Goal: Task Accomplishment & Management: Manage account settings

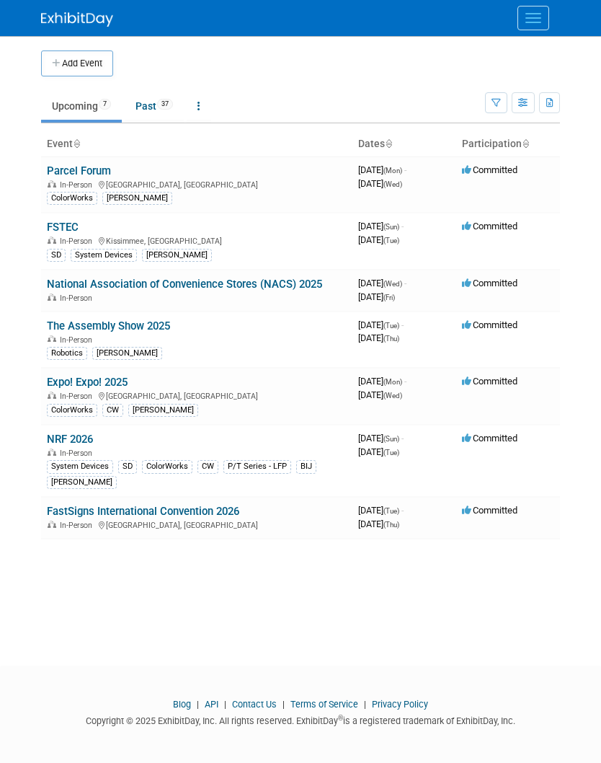
click at [525, 11] on button "Menu" at bounding box center [534, 18] width 32 height 25
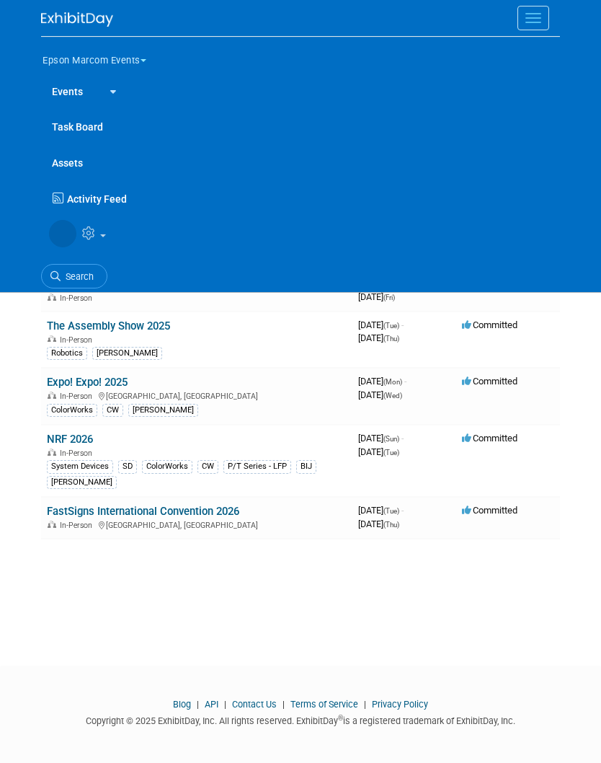
click at [89, 235] on icon at bounding box center [90, 232] width 17 height 13
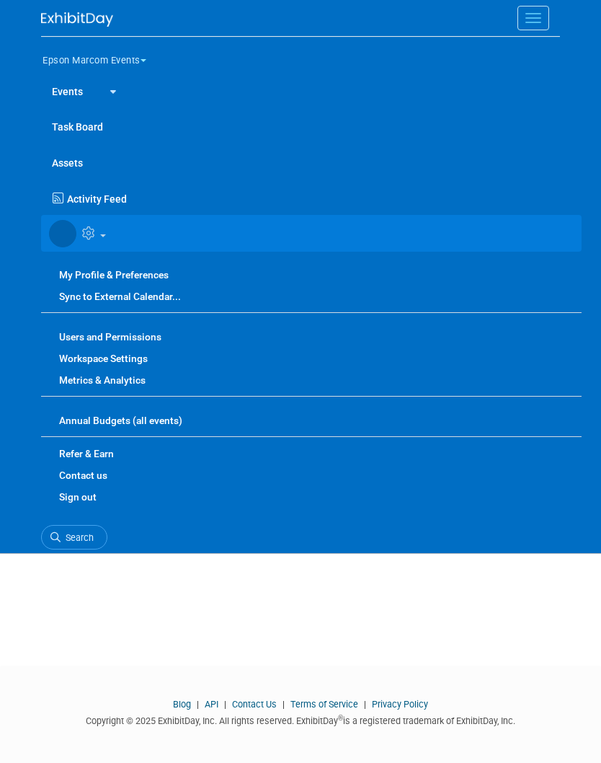
click at [77, 336] on link "Users and Permissions" at bounding box center [311, 337] width 541 height 22
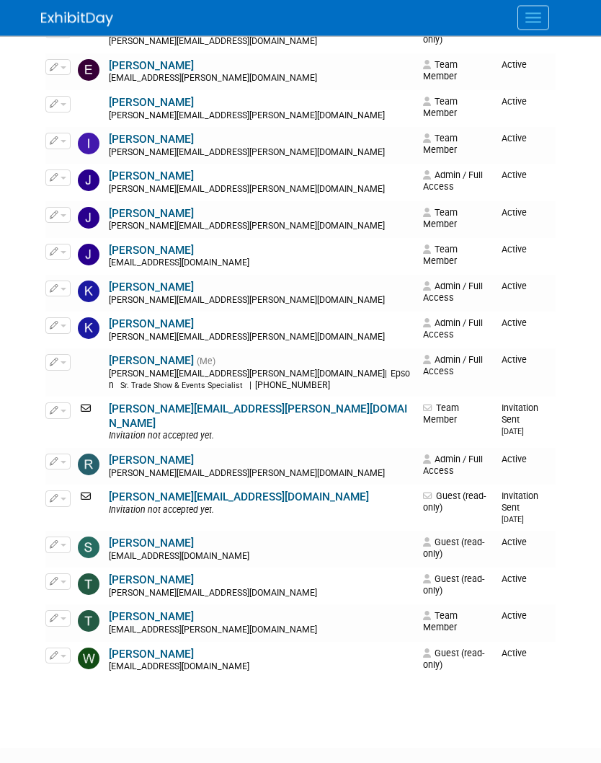
scroll to position [387, 0]
click at [54, 407] on icon "button" at bounding box center [54, 411] width 9 height 8
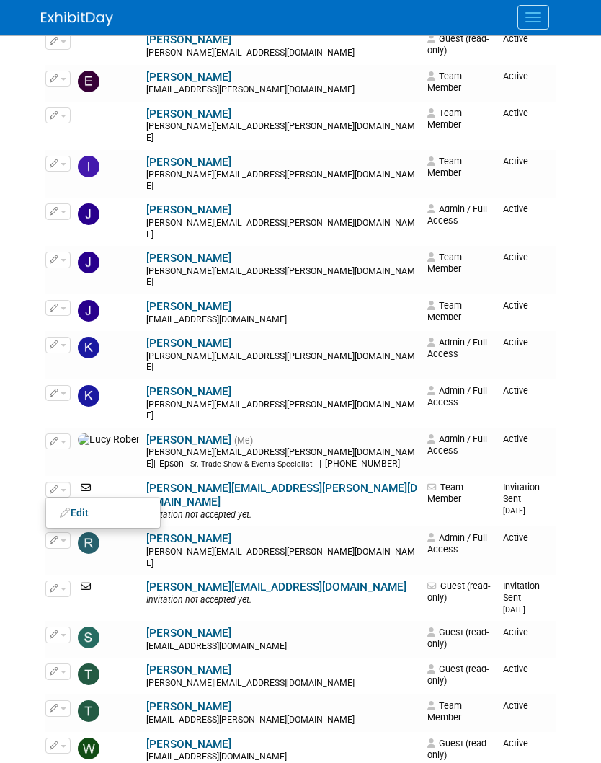
click at [70, 508] on icon at bounding box center [65, 513] width 11 height 10
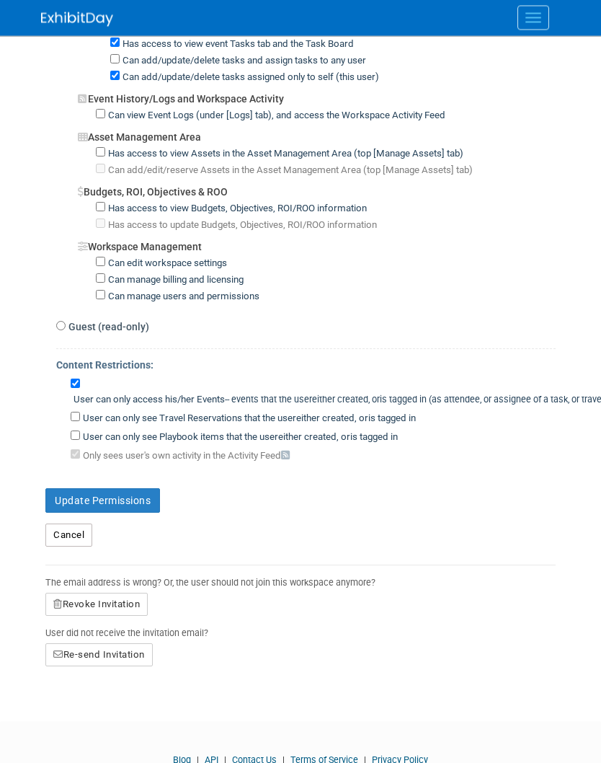
scroll to position [908, 0]
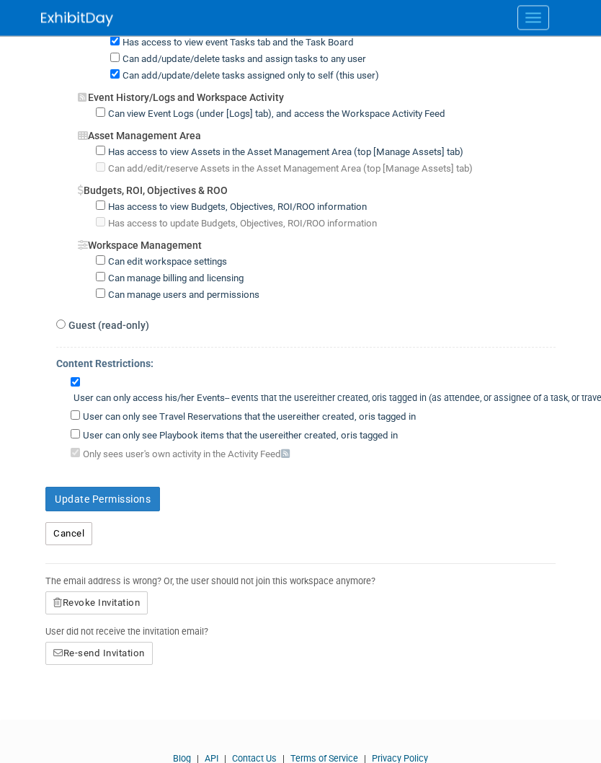
click at [92, 615] on button "Revoke Invitation" at bounding box center [96, 603] width 102 height 23
click at [79, 674] on link "Yes" at bounding box center [82, 662] width 43 height 23
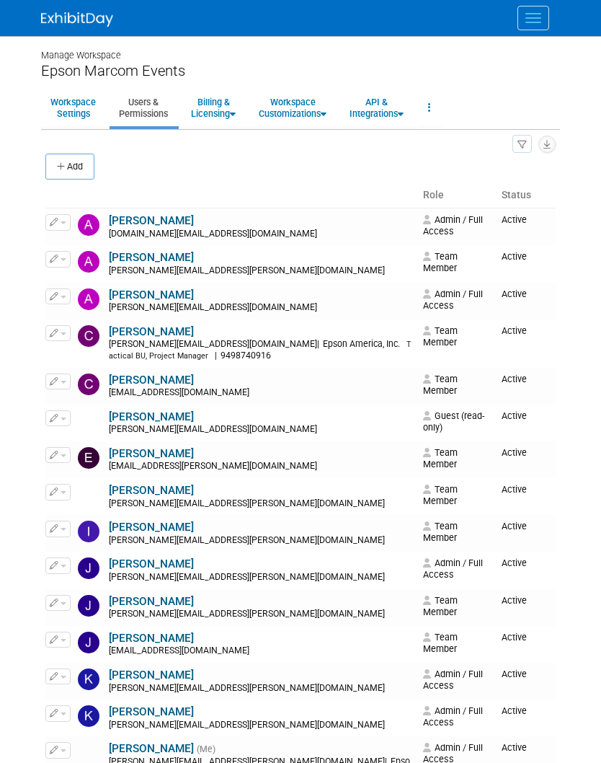
click at [79, 148] on div "All Users 20 Resources 0 Invitations 1 Export Users & Resources (.csv)" at bounding box center [300, 143] width 510 height 19
click at [81, 160] on button "Add" at bounding box center [69, 167] width 49 height 26
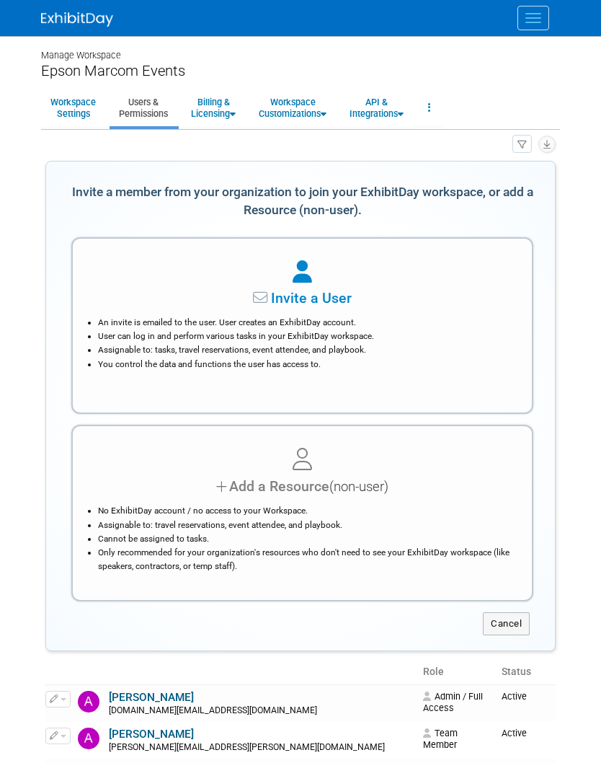
click at [469, 358] on li "You control the data and functions the user has access to." at bounding box center [306, 365] width 416 height 14
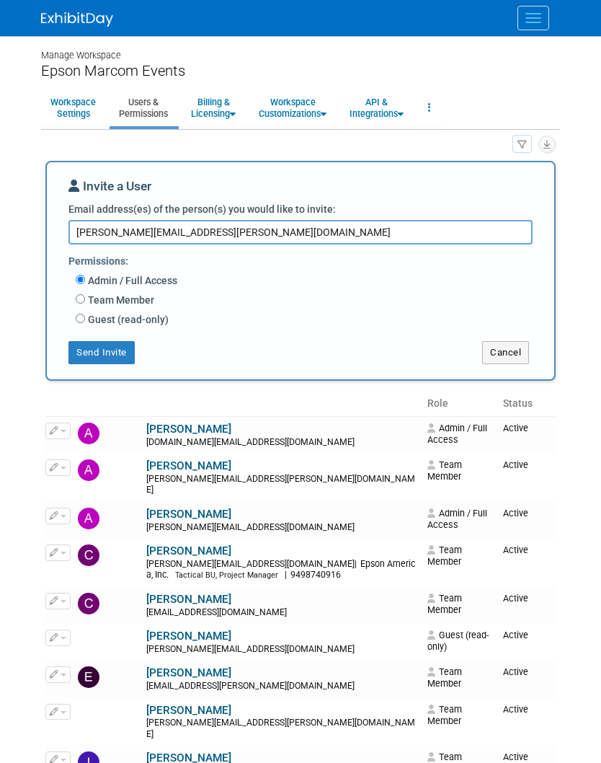
type textarea "Phillip.tierney@ea.epson.com"
click at [82, 294] on input "Team Member" at bounding box center [80, 298] width 9 height 9
radio input "true"
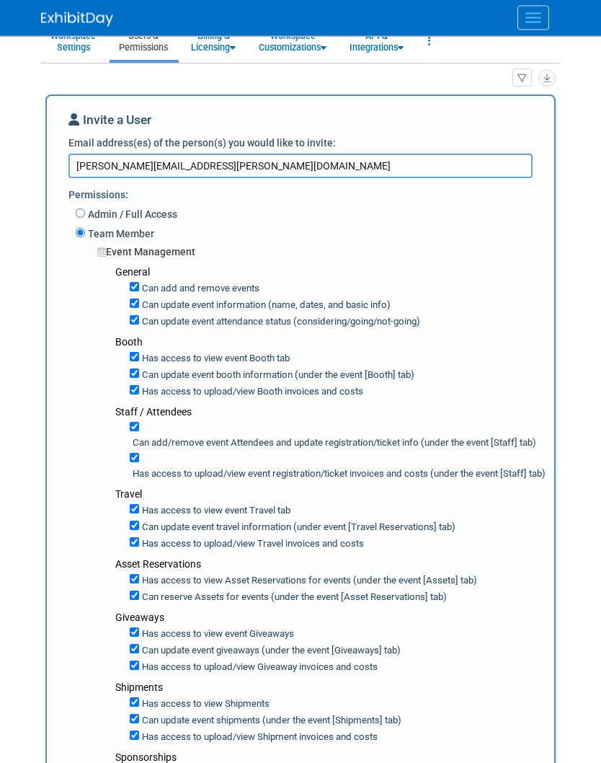
scroll to position [68, 0]
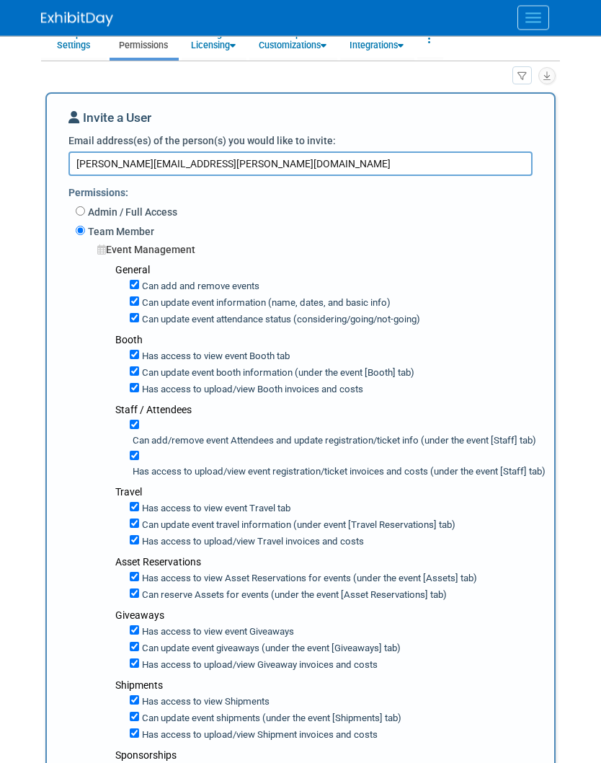
click at [141, 286] on label "Can add and remove events" at bounding box center [199, 287] width 120 height 14
click at [139, 286] on input "Can add and remove events" at bounding box center [134, 284] width 9 height 9
checkbox input "false"
click at [133, 306] on input "Can update event information (name, dates, and basic info)" at bounding box center [134, 301] width 9 height 9
click at [138, 302] on input "Can update event information (name, dates, and basic info)" at bounding box center [134, 301] width 9 height 9
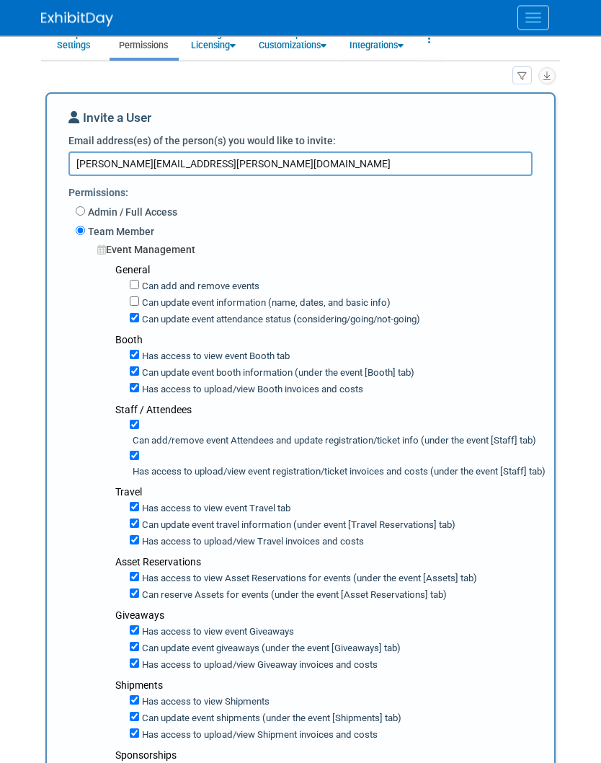
checkbox input "true"
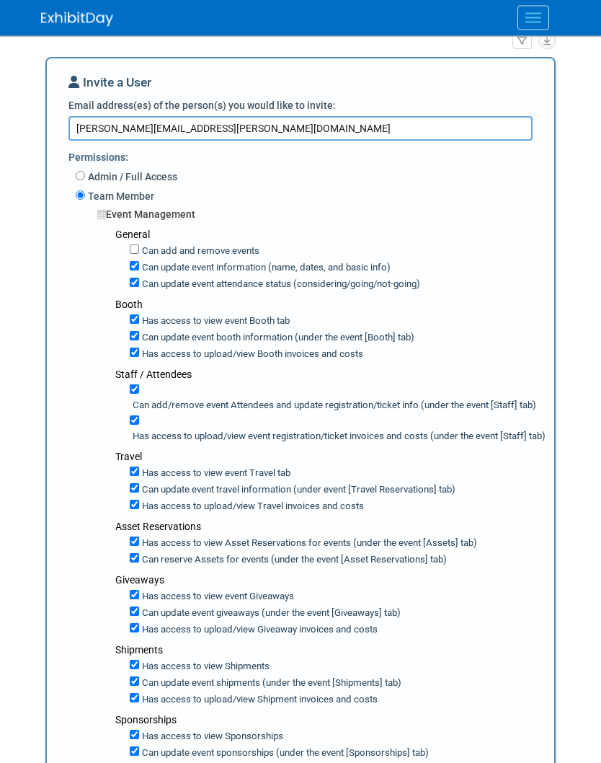
scroll to position [105, 0]
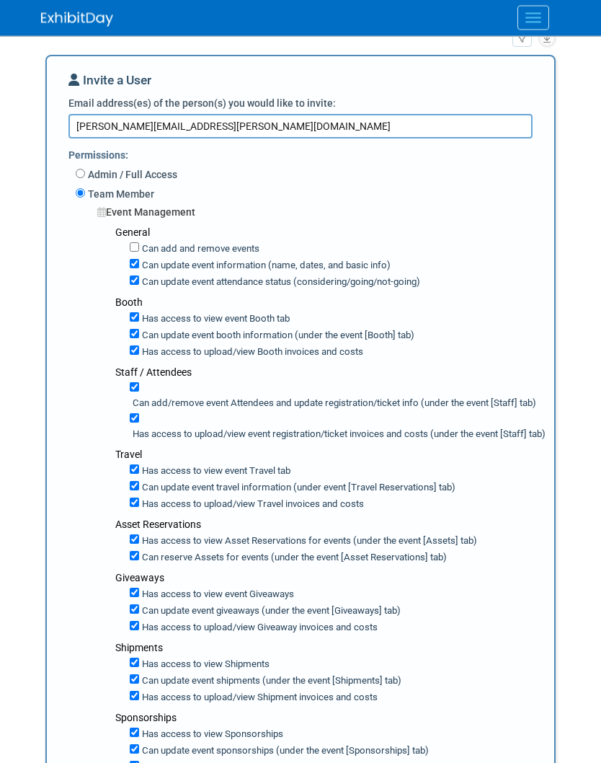
click at [138, 339] on input "Can update event booth information (under the event [Booth] tab)" at bounding box center [134, 333] width 9 height 9
checkbox input "false"
click at [139, 355] on input "Has access to view Booth invoices and costs" at bounding box center [134, 349] width 9 height 9
checkbox input "false"
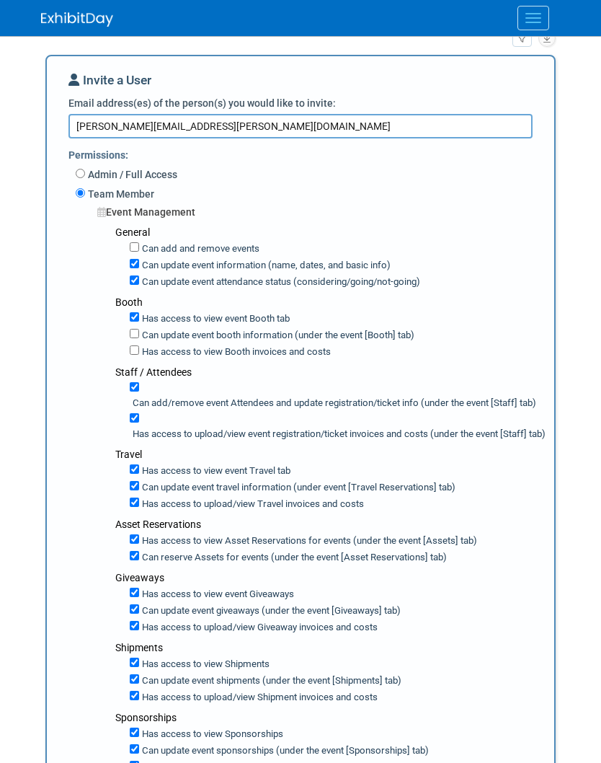
click at [139, 422] on input "Has access to upload/view event registration/ticket invoices and costs (under t…" at bounding box center [134, 417] width 9 height 9
checkbox input "false"
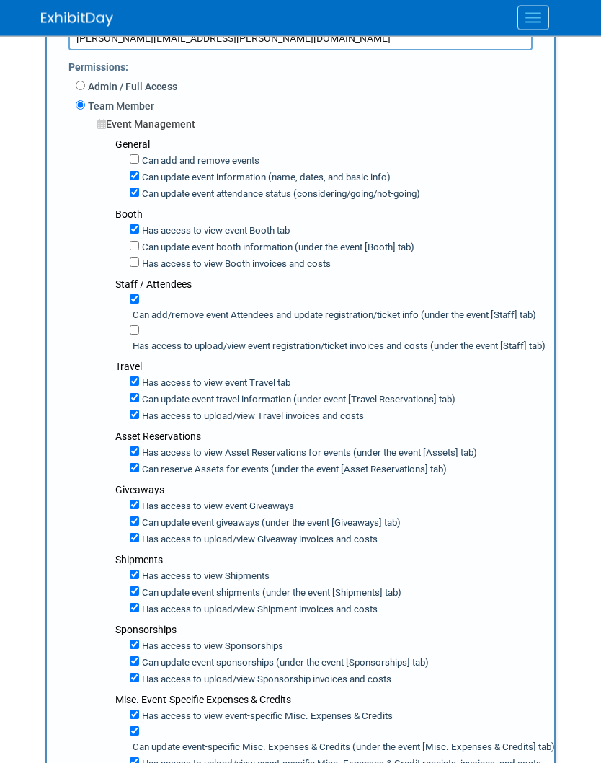
scroll to position [194, 0]
click at [131, 419] on input "Has access to upload/view Travel invoices and costs" at bounding box center [134, 413] width 9 height 9
checkbox input "false"
click at [138, 472] on input "Can reserve Assets for events (under the event [Asset Reservations] tab)" at bounding box center [134, 467] width 9 height 9
click at [142, 477] on label "Can reserve Assets for events (under the event [Asset Reservations] tab)" at bounding box center [293, 470] width 308 height 14
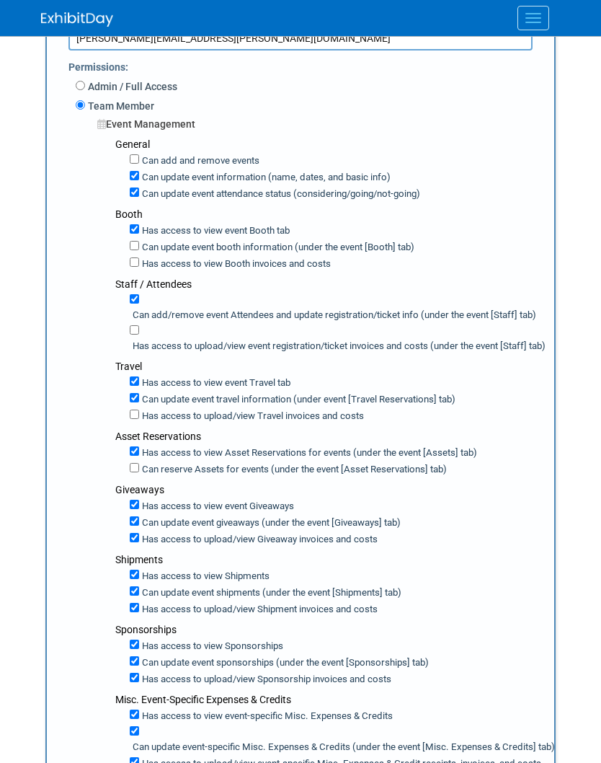
click at [139, 472] on input "Can reserve Assets for events (under the event [Asset Reservations] tab)" at bounding box center [134, 467] width 9 height 9
checkbox input "true"
click at [139, 526] on input "Can update event giveaways (under the event [Giveaways] tab)" at bounding box center [134, 520] width 9 height 9
checkbox input "false"
click at [136, 542] on input "Has access to view Giveaway invoices and costs" at bounding box center [134, 537] width 9 height 9
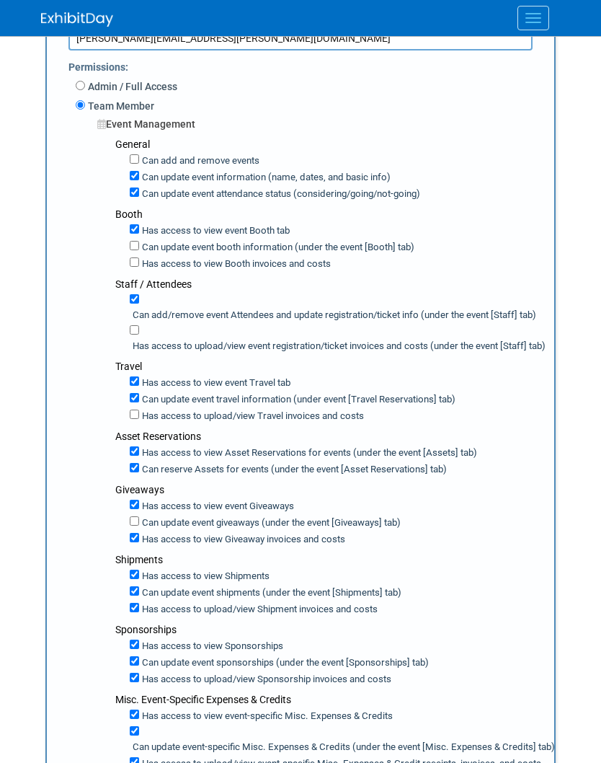
checkbox input "false"
click at [138, 526] on input "Can update event giveaways (under the event [Giveaways] tab)" at bounding box center [134, 520] width 9 height 9
checkbox input "true"
click at [136, 612] on input "Has access to upload/view Shipment invoices and costs" at bounding box center [134, 607] width 9 height 9
checkbox input "false"
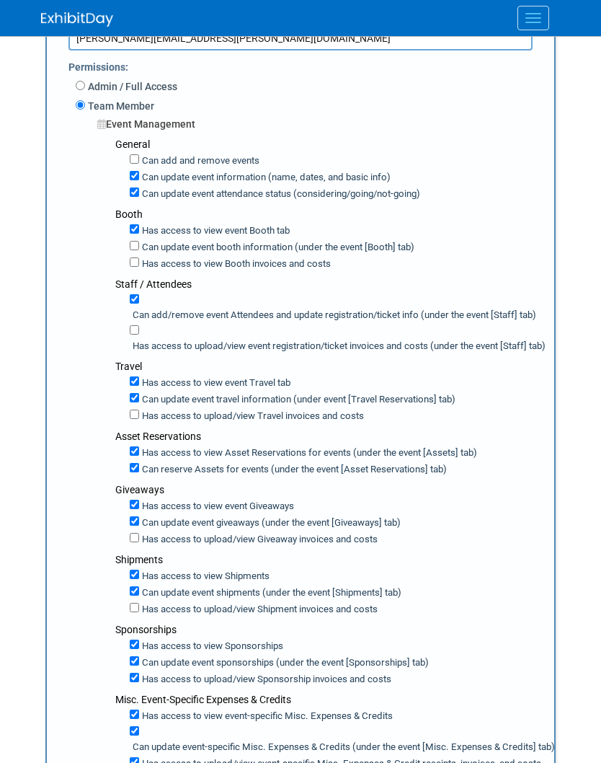
click at [141, 686] on label "Has access to upload/view Sponsorship invoices and costs" at bounding box center [265, 680] width 252 height 14
click at [139, 682] on input "Has access to upload/view Sponsorship invoices and costs" at bounding box center [134, 677] width 9 height 9
click at [129, 652] on div "Has access to view Sponsorships Can update event sponsorships (under the event …" at bounding box center [329, 662] width 428 height 50
click at [137, 682] on input "Has access to upload/view Sponsorship invoices and costs" at bounding box center [134, 677] width 9 height 9
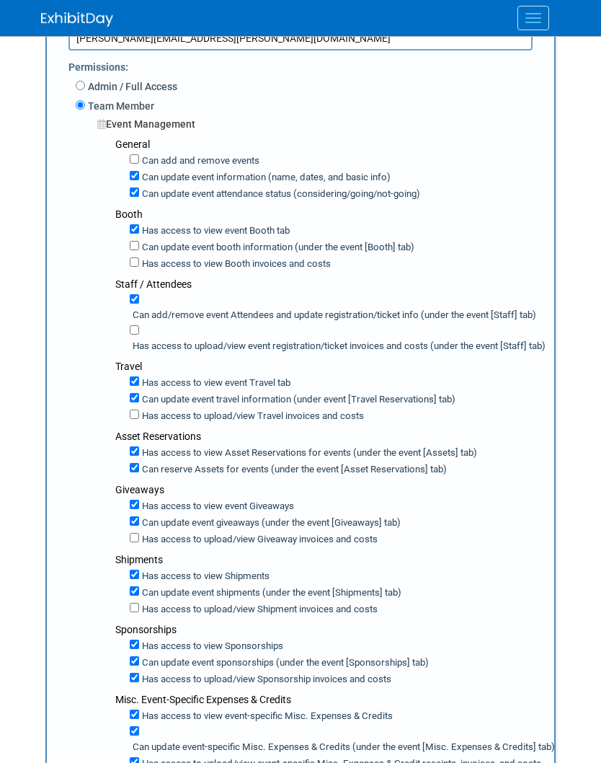
checkbox input "false"
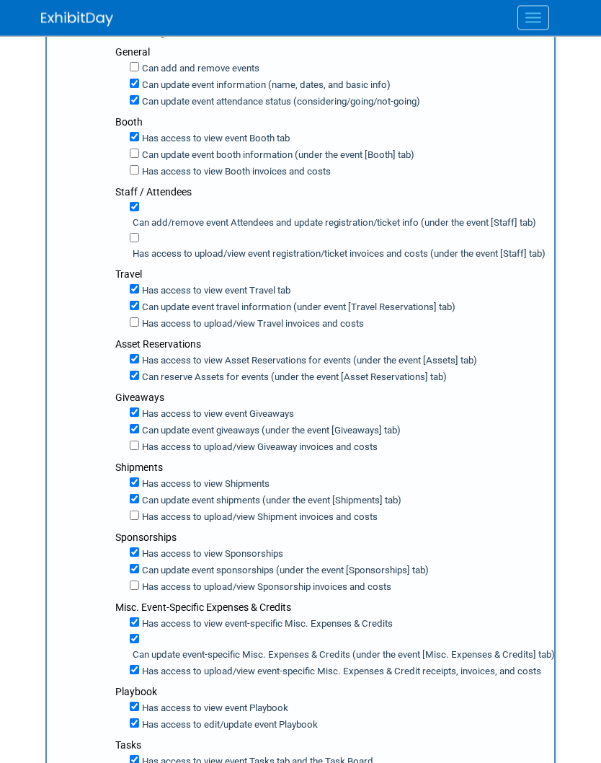
scroll to position [299, 0]
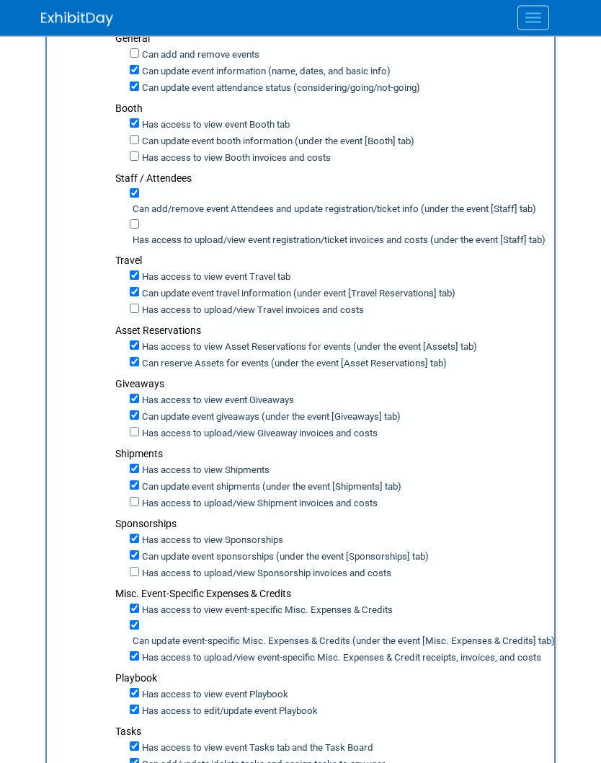
click at [137, 613] on input "Has access to view event-specific Misc. Expenses & Credits" at bounding box center [134, 608] width 9 height 9
checkbox input "false"
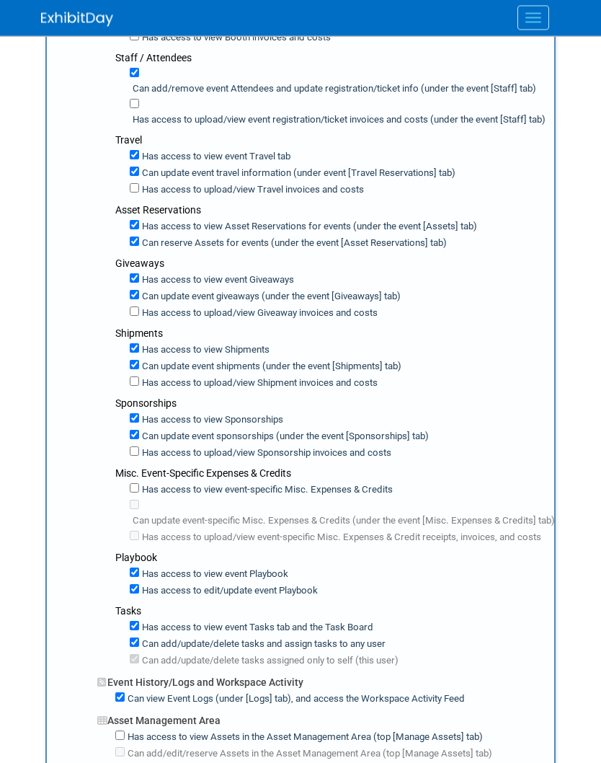
scroll to position [443, 0]
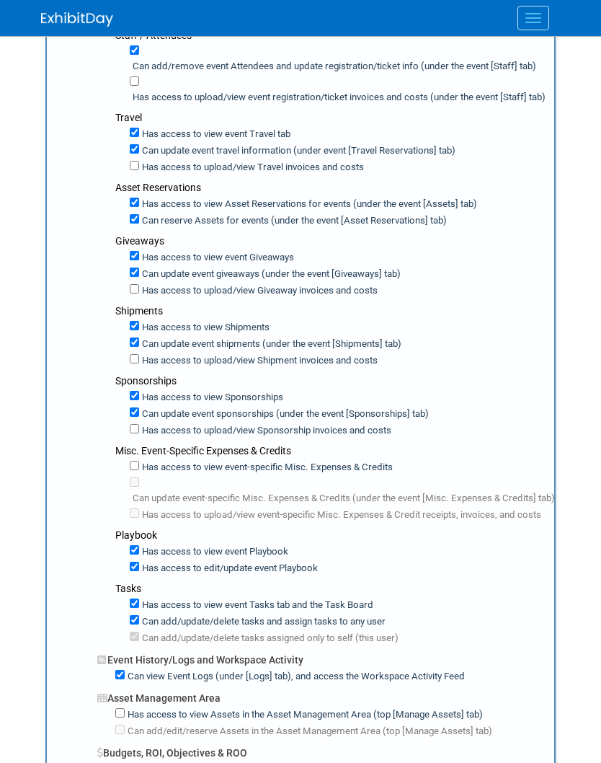
click at [138, 571] on input "Has access to edit/update event Playbook" at bounding box center [134, 566] width 9 height 9
checkbox input "false"
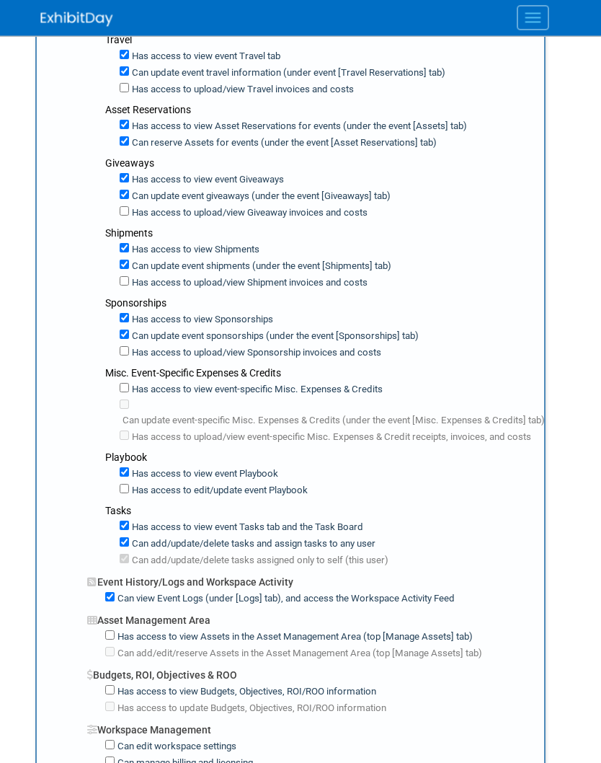
scroll to position [521, 9]
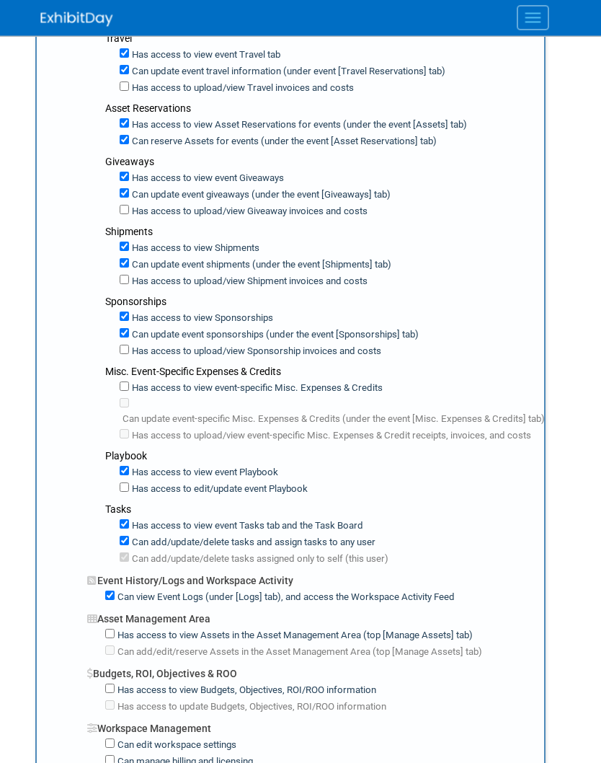
click at [111, 600] on input "Can view Event Logs (under [Logs] tab), and access the Workspace Activity Feed" at bounding box center [110, 595] width 9 height 9
checkbox input "false"
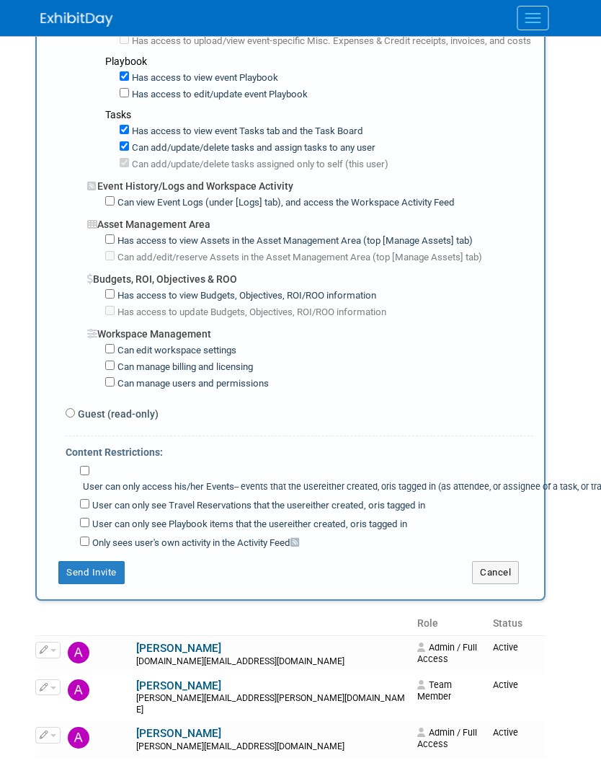
scroll to position [927, 9]
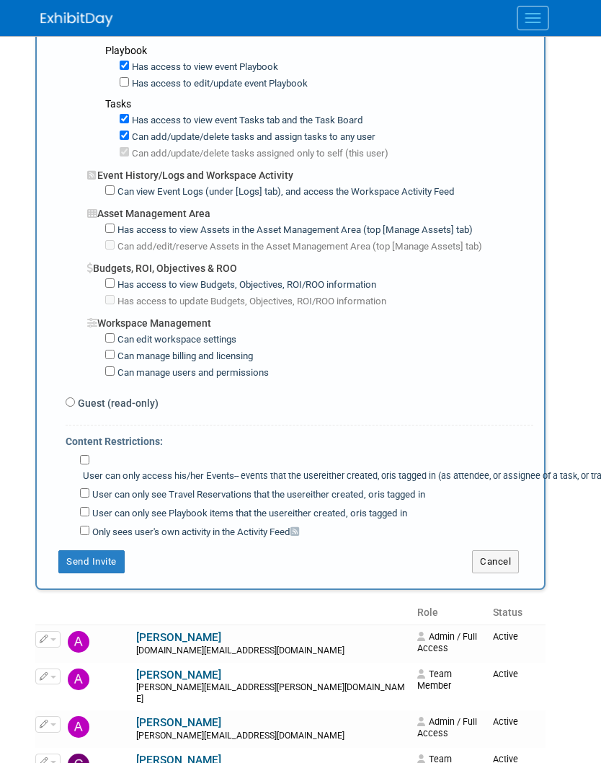
click at [88, 464] on input "User can only access his/her Events -- events that the user either created, or …" at bounding box center [85, 459] width 9 height 9
checkbox input "true"
click at [99, 573] on button "Send Invite" at bounding box center [92, 561] width 66 height 23
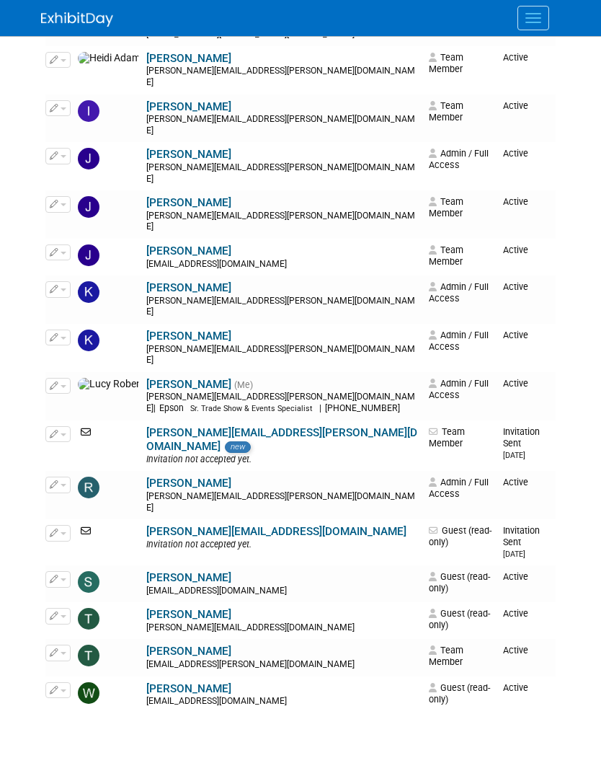
scroll to position [443, 0]
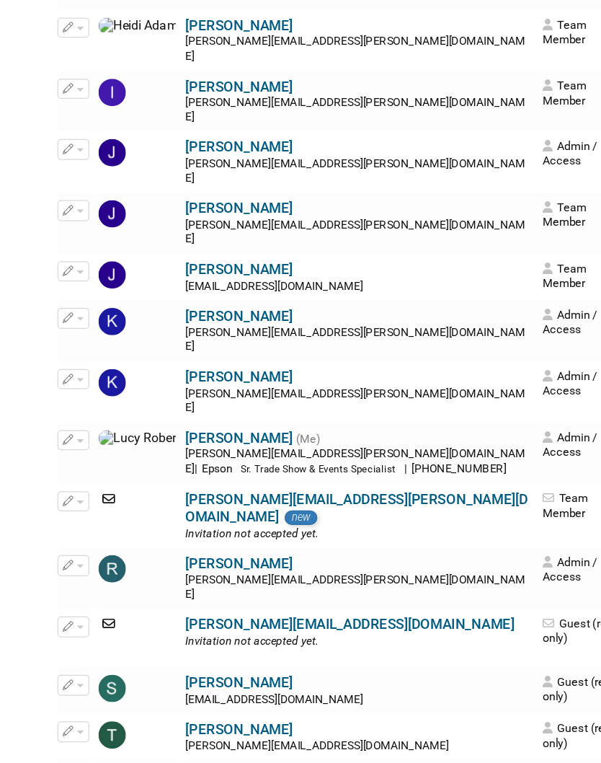
click at [60, 427] on button "button" at bounding box center [57, 435] width 25 height 16
click at [80, 448] on link "Edit" at bounding box center [103, 458] width 114 height 20
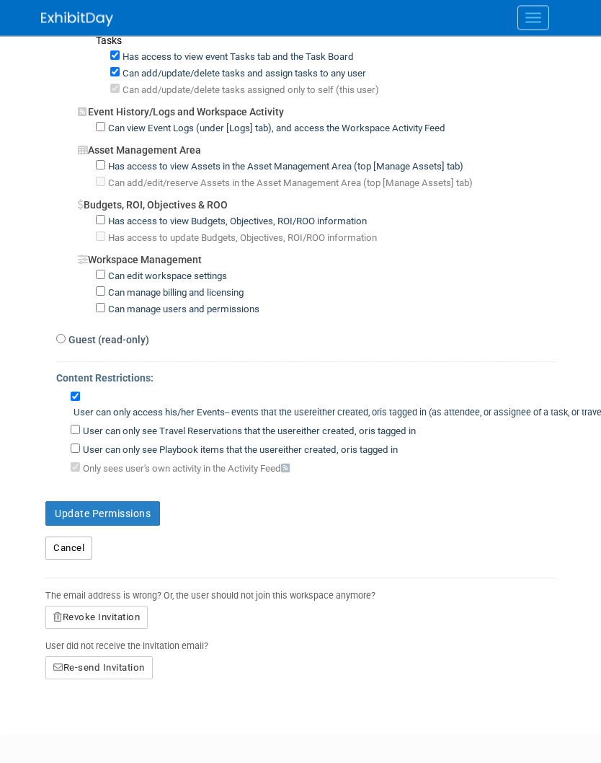
scroll to position [894, 0]
click at [94, 679] on button "Re-send Invitation" at bounding box center [98, 667] width 107 height 23
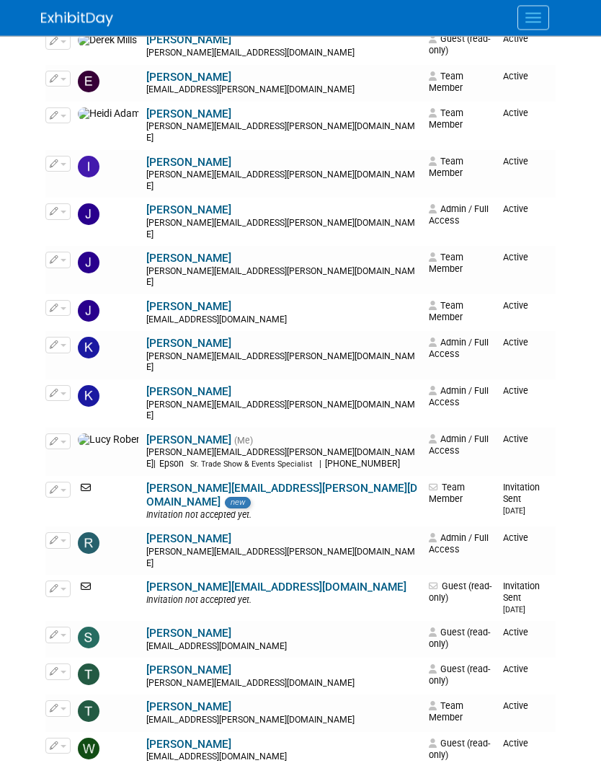
scroll to position [387, 0]
click at [58, 581] on button "button" at bounding box center [57, 589] width 25 height 16
click at [76, 603] on link "Edit" at bounding box center [103, 613] width 114 height 20
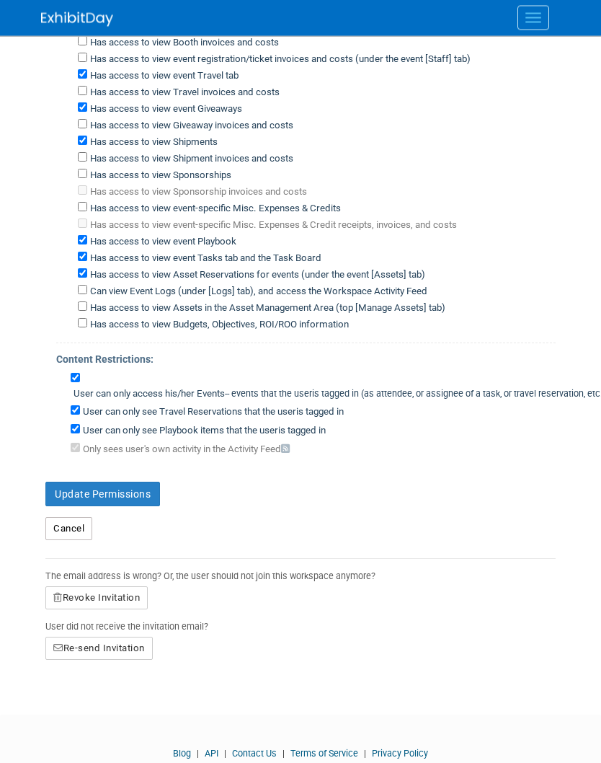
scroll to position [272, 0]
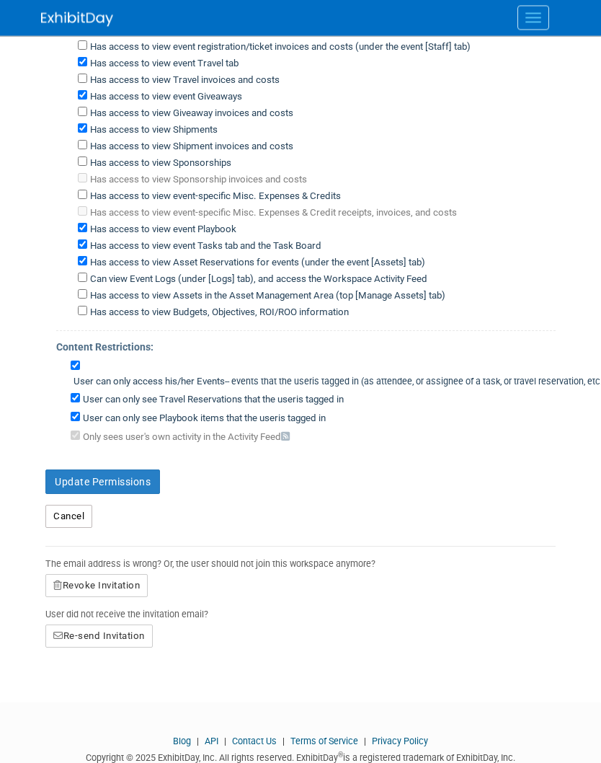
click at [103, 648] on button "Re-send Invitation" at bounding box center [98, 636] width 107 height 23
